Goal: Information Seeking & Learning: Check status

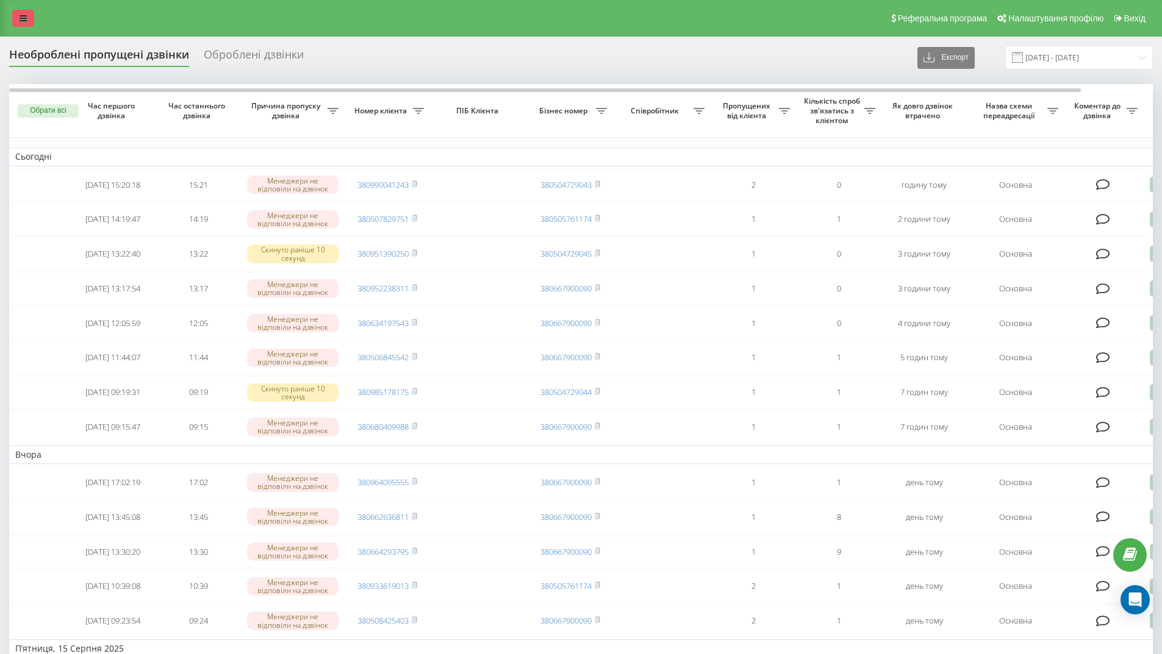
click at [15, 18] on link at bounding box center [23, 18] width 22 height 17
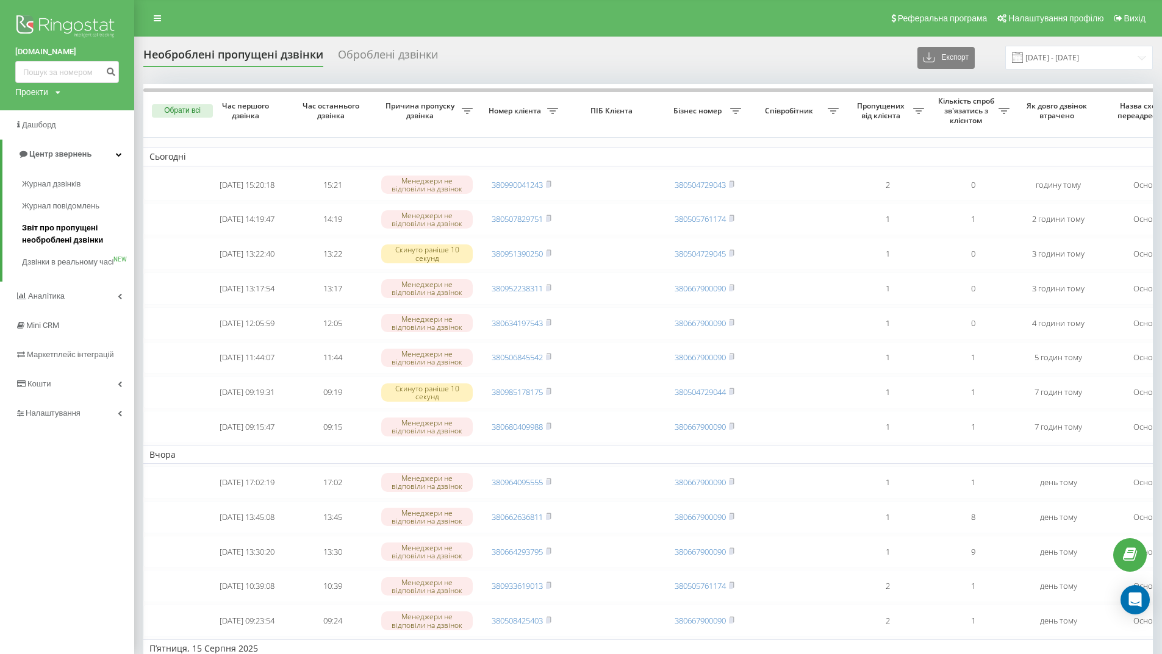
click at [35, 224] on span "Звіт про пропущені необроблені дзвінки" at bounding box center [75, 234] width 106 height 24
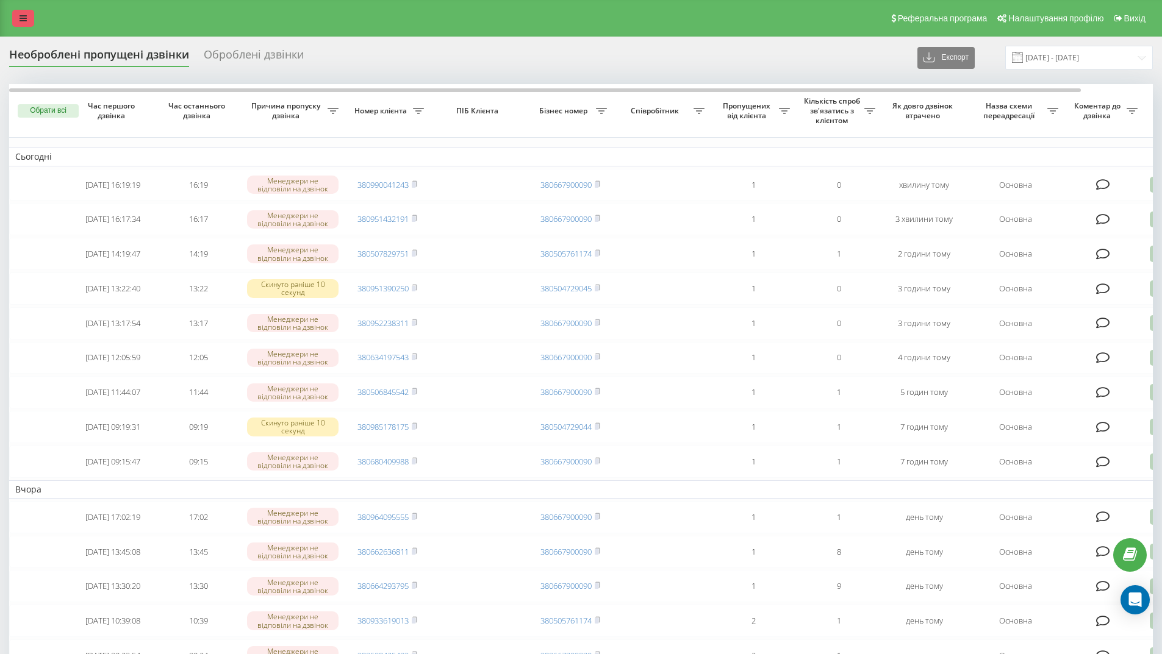
click at [22, 19] on icon at bounding box center [23, 18] width 7 height 9
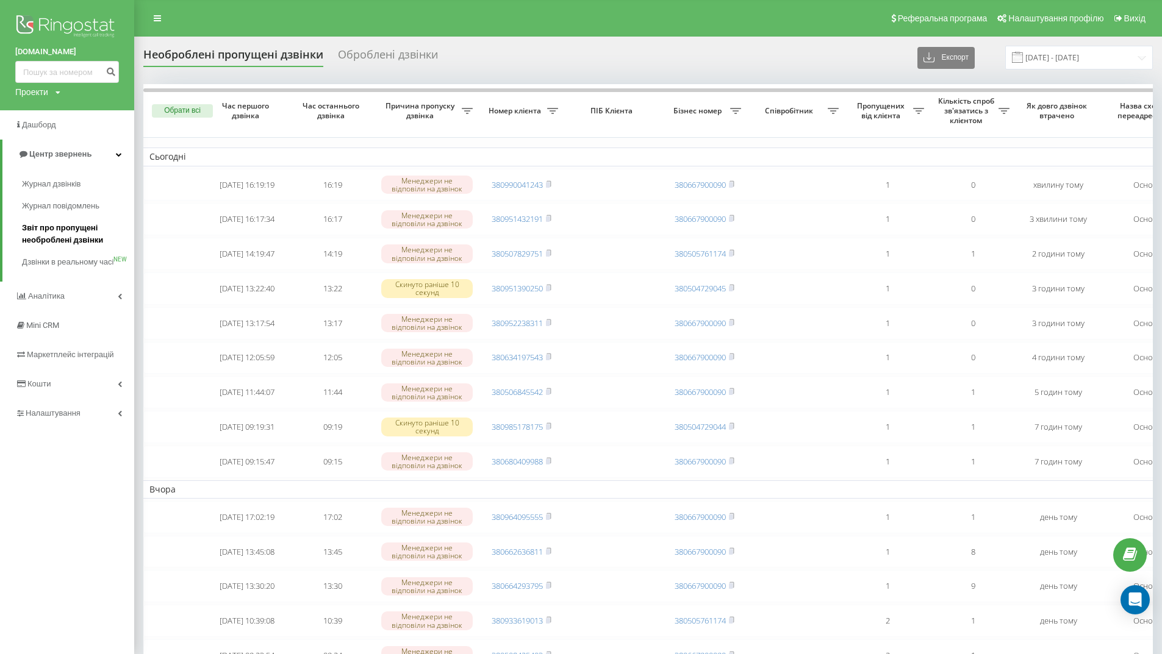
click at [59, 230] on span "Звіт про пропущені необроблені дзвінки" at bounding box center [75, 234] width 106 height 24
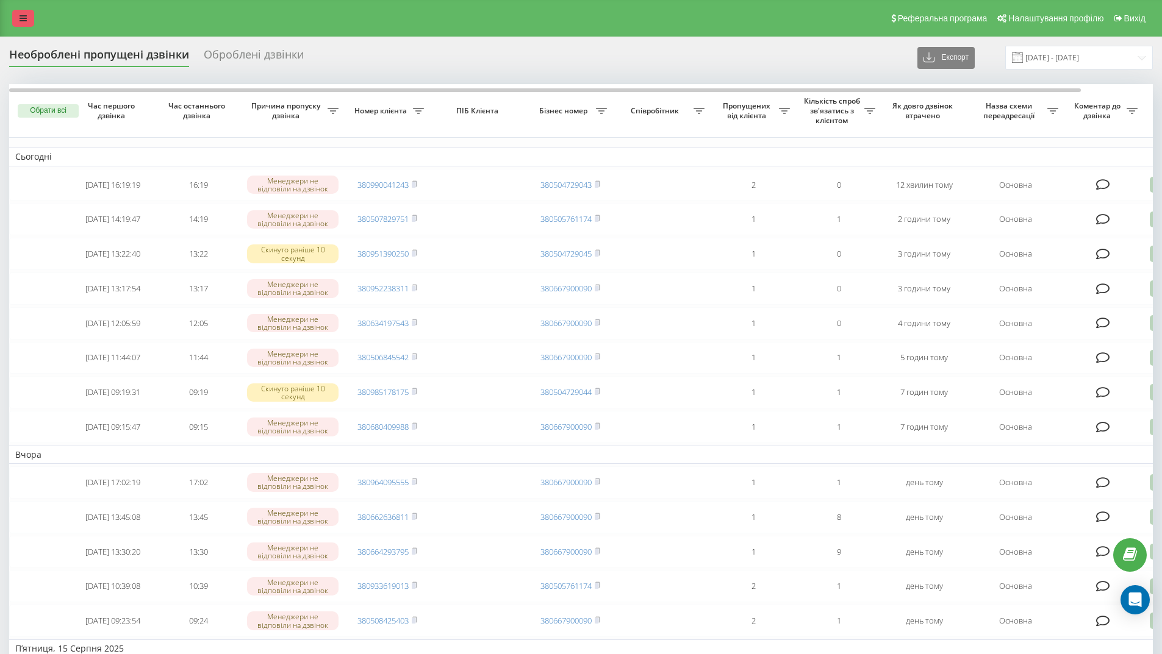
click at [21, 16] on icon at bounding box center [23, 18] width 7 height 9
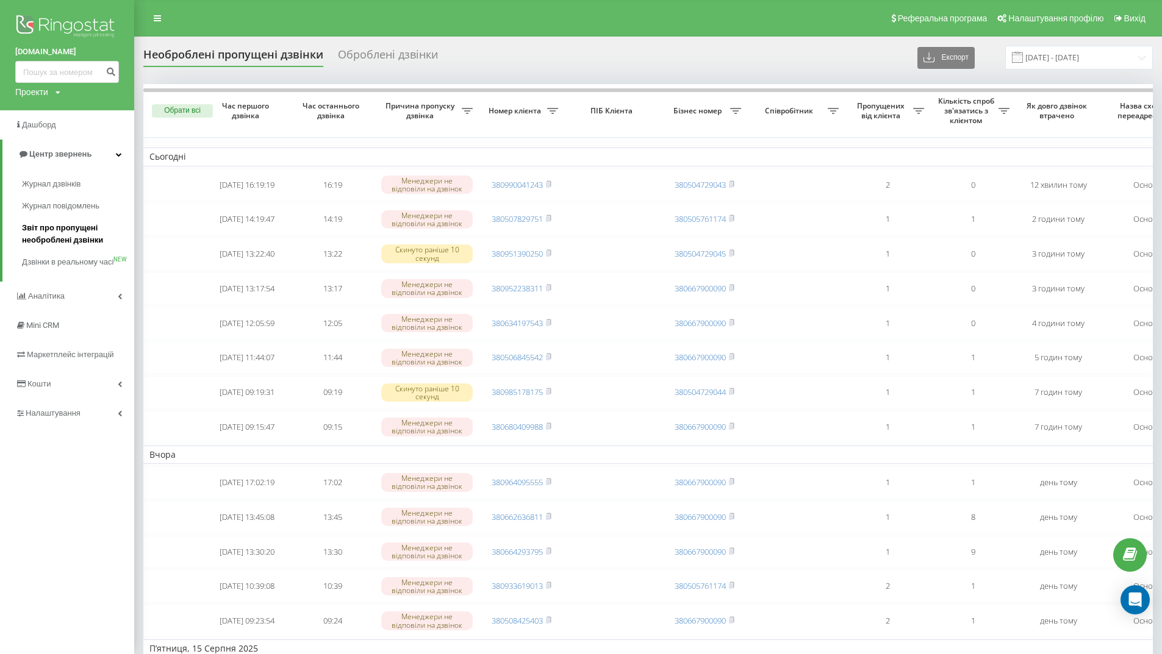
click at [62, 236] on span "Звіт про пропущені необроблені дзвінки" at bounding box center [75, 234] width 106 height 24
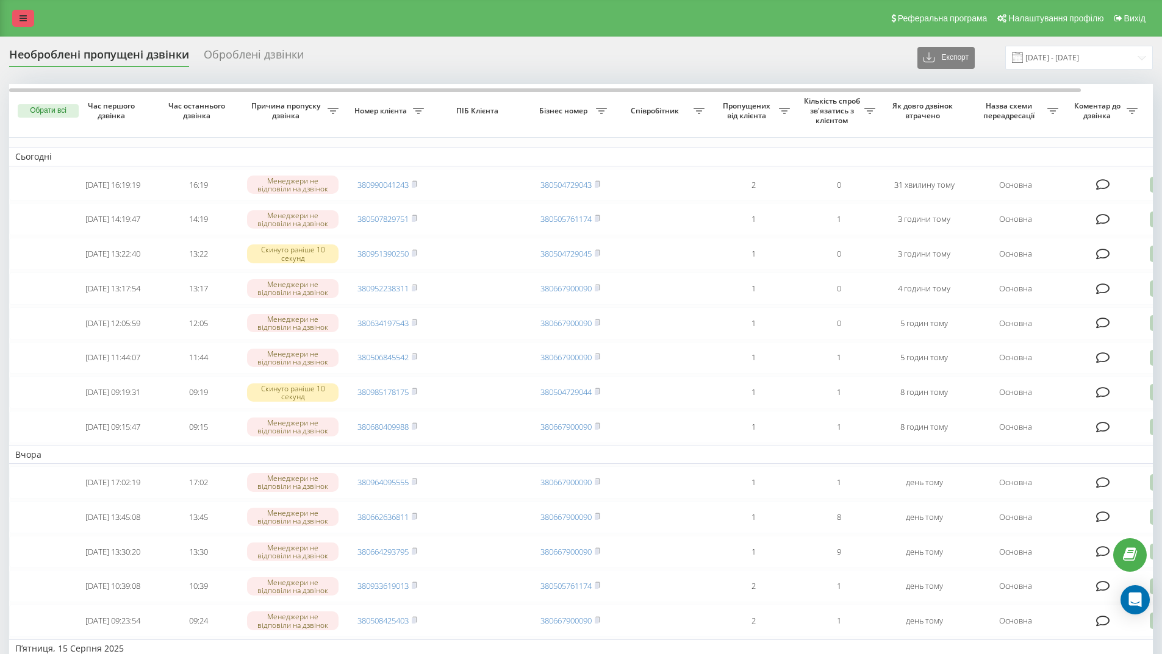
click at [26, 18] on icon at bounding box center [23, 18] width 7 height 9
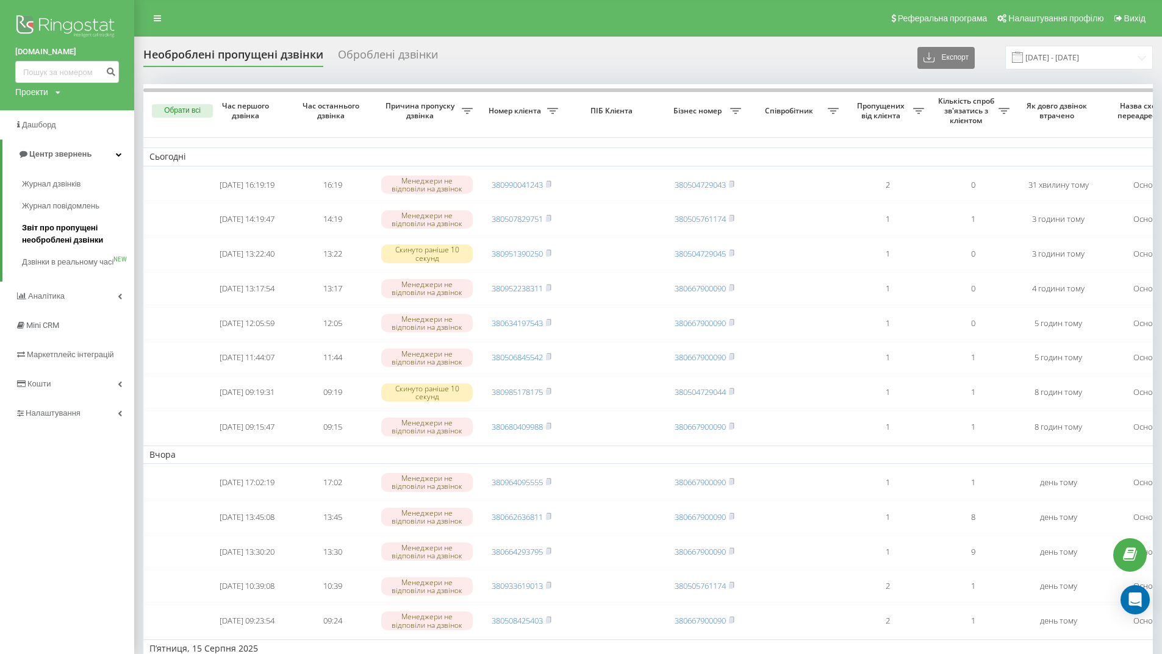
click at [70, 232] on span "Звіт про пропущені необроблені дзвінки" at bounding box center [75, 234] width 106 height 24
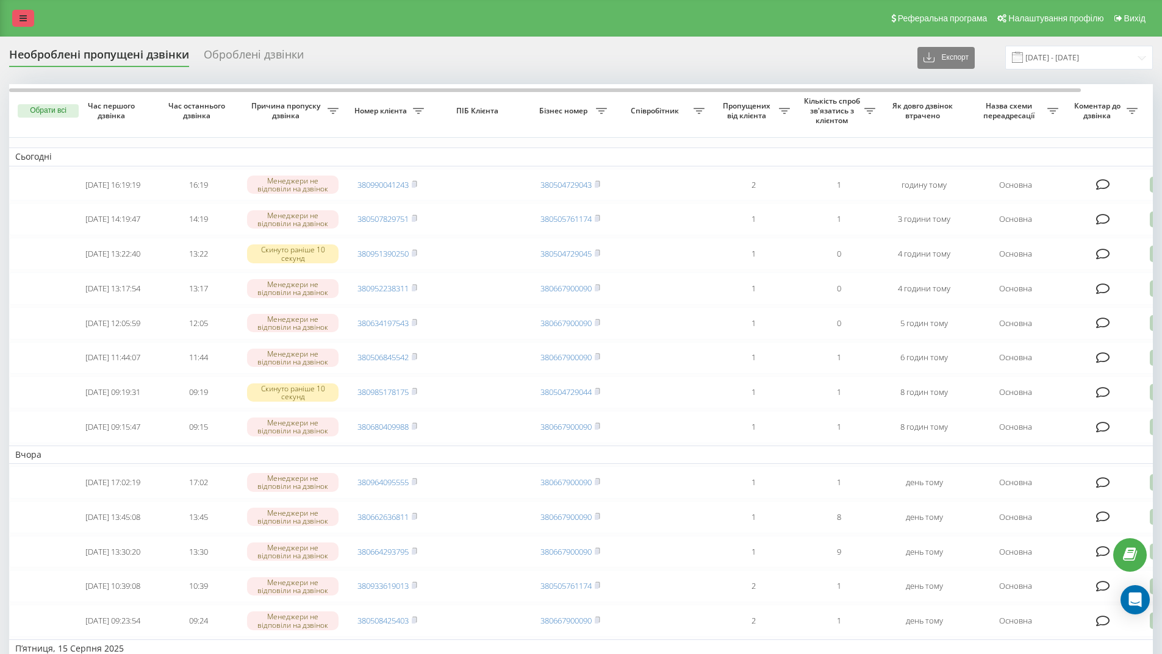
click at [27, 20] on link at bounding box center [23, 18] width 22 height 17
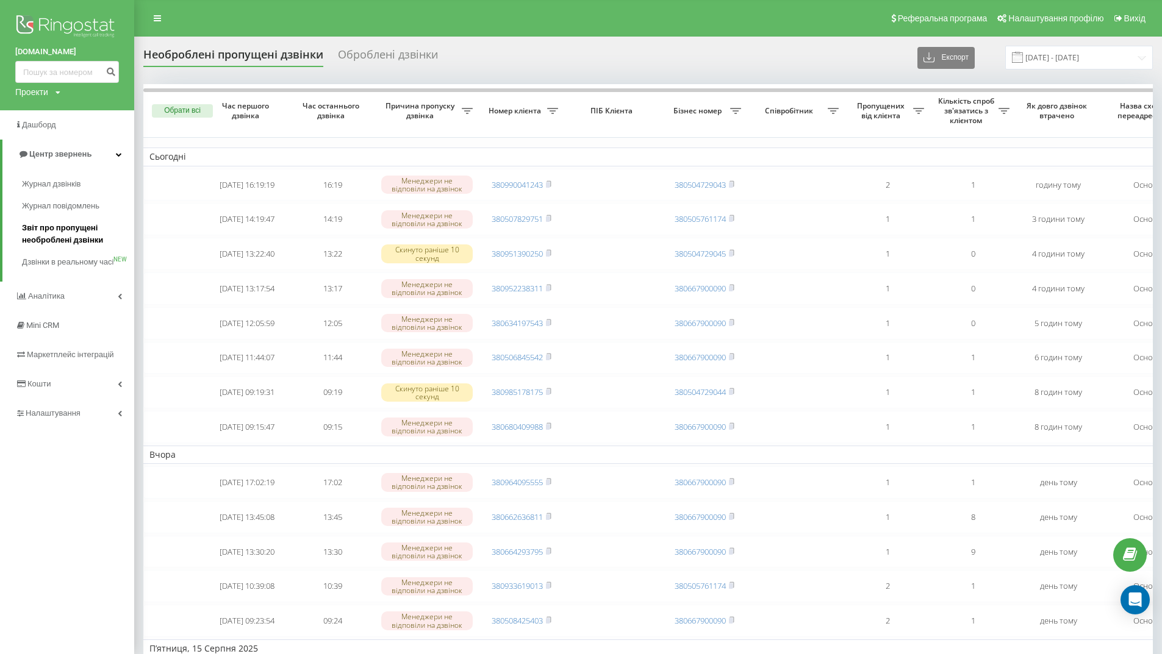
click at [64, 229] on span "Звіт про пропущені необроблені дзвінки" at bounding box center [75, 234] width 106 height 24
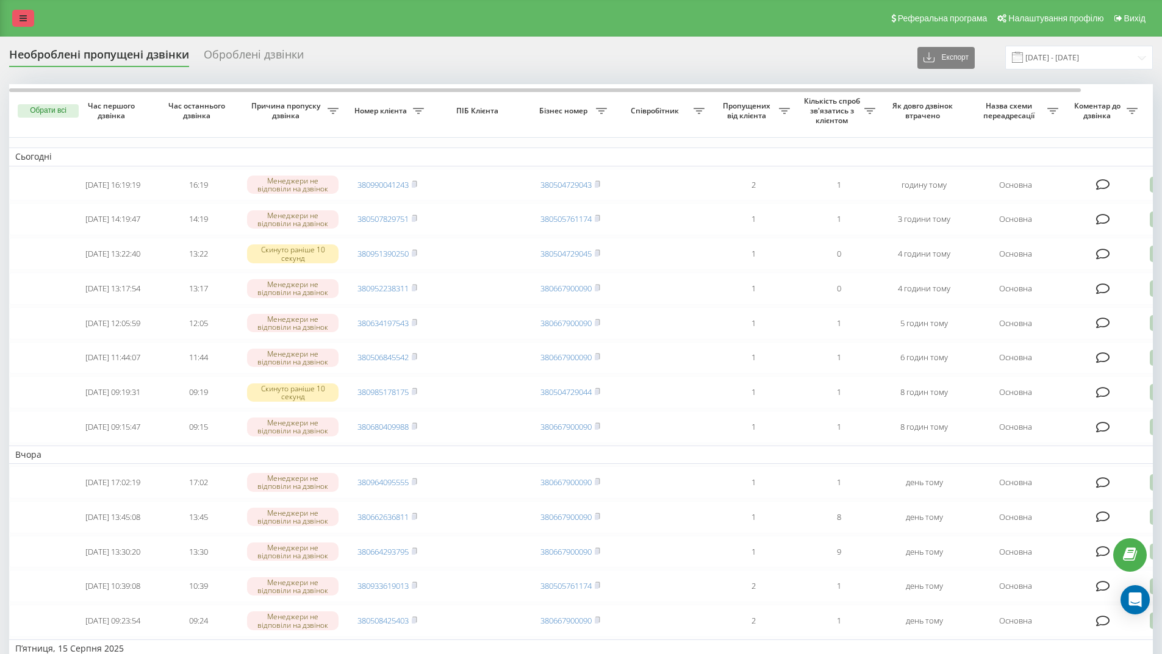
click at [21, 18] on icon at bounding box center [23, 18] width 7 height 9
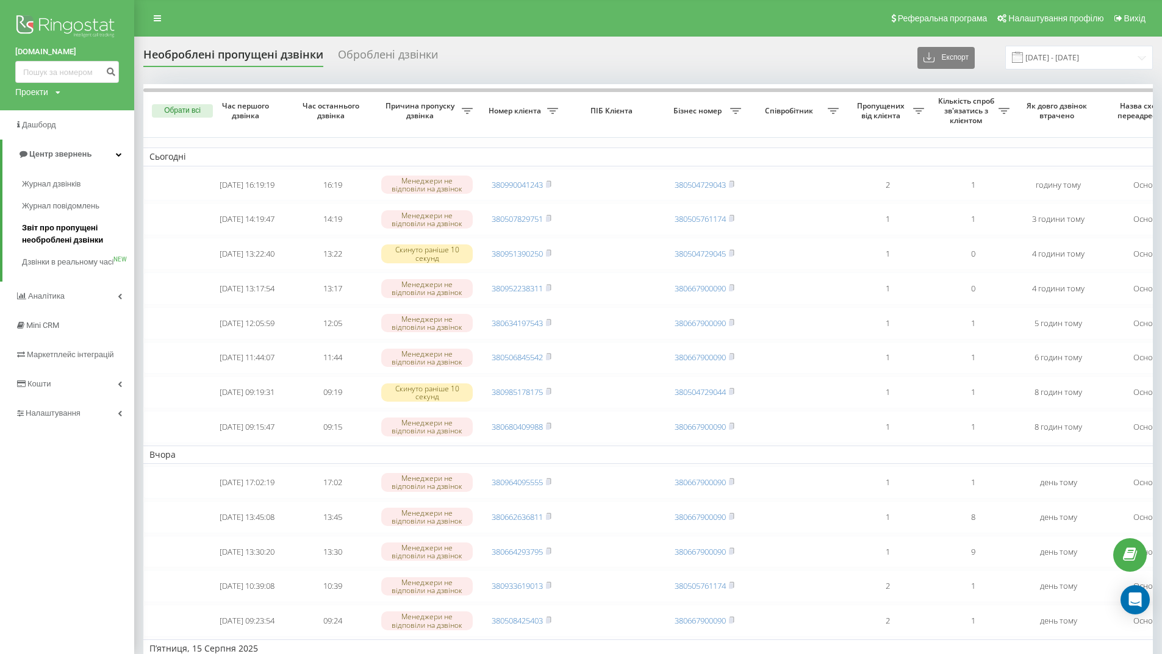
click at [63, 233] on span "Звіт про пропущені необроблені дзвінки" at bounding box center [75, 234] width 106 height 24
